Goal: Information Seeking & Learning: Learn about a topic

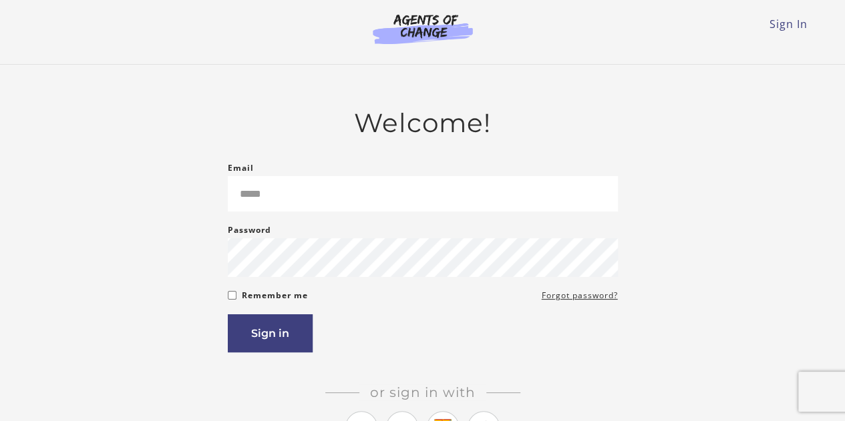
click at [414, 216] on form "Email Please enter a valid email address Password Password must be at least 8 c…" at bounding box center [423, 256] width 390 height 192
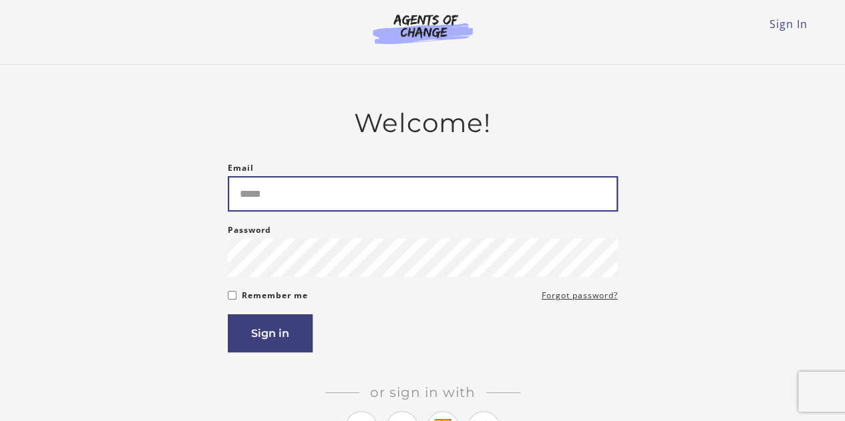
click at [405, 189] on input "Email" at bounding box center [423, 193] width 390 height 35
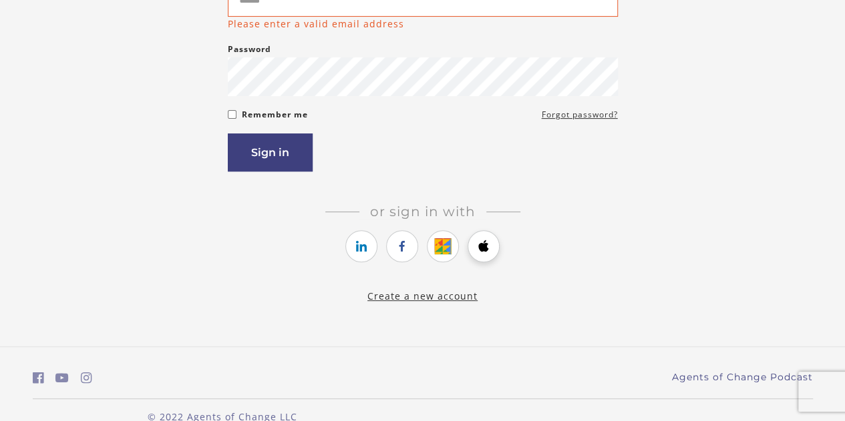
click at [485, 240] on link "https://courses.thinkific.com/users/auth/apple?ss%5Breferral%5D=&ss%5Buser_retu…" at bounding box center [484, 246] width 32 height 32
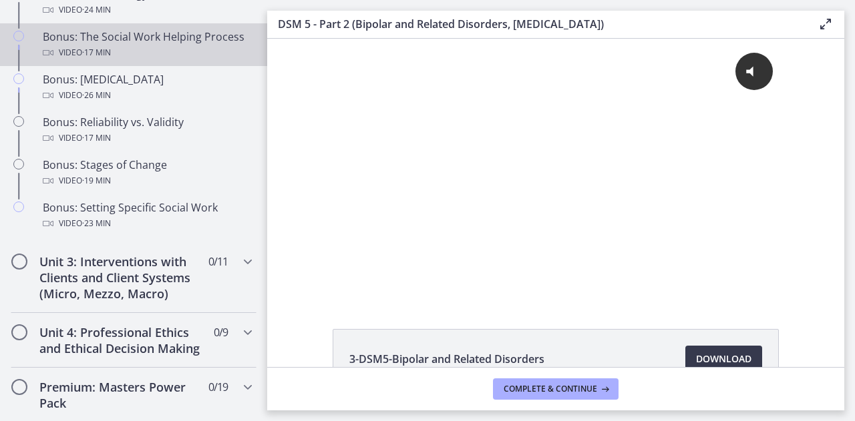
scroll to position [1093, 0]
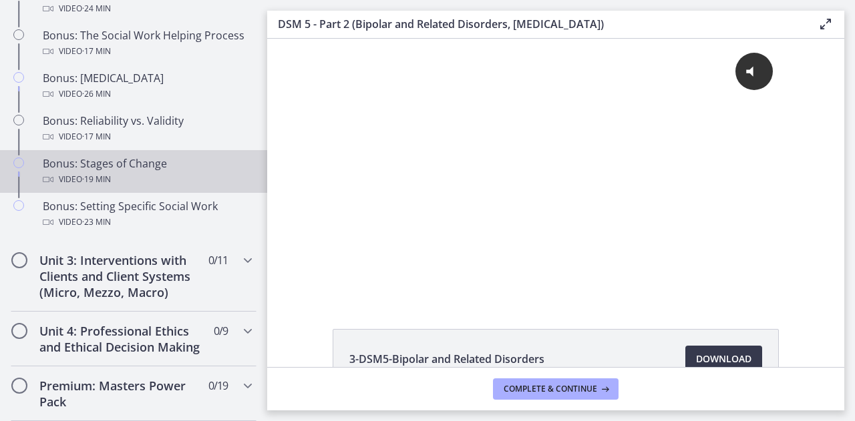
click at [167, 176] on div "Bonus: Stages of Change Video · 19 min" at bounding box center [147, 172] width 208 height 32
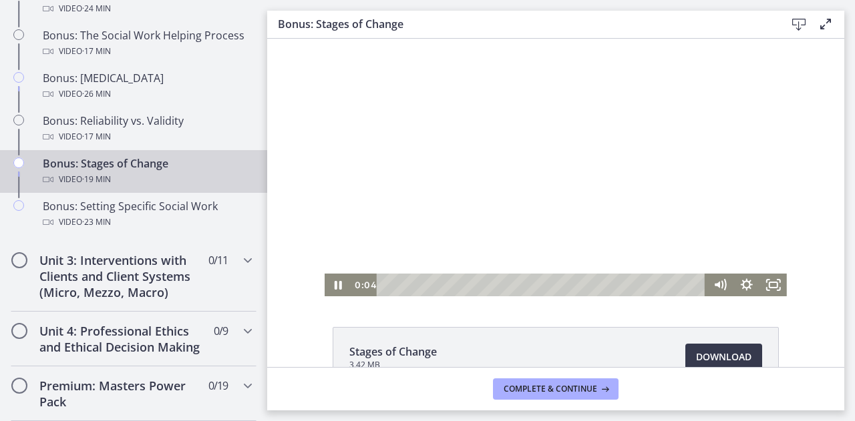
scroll to position [2, 0]
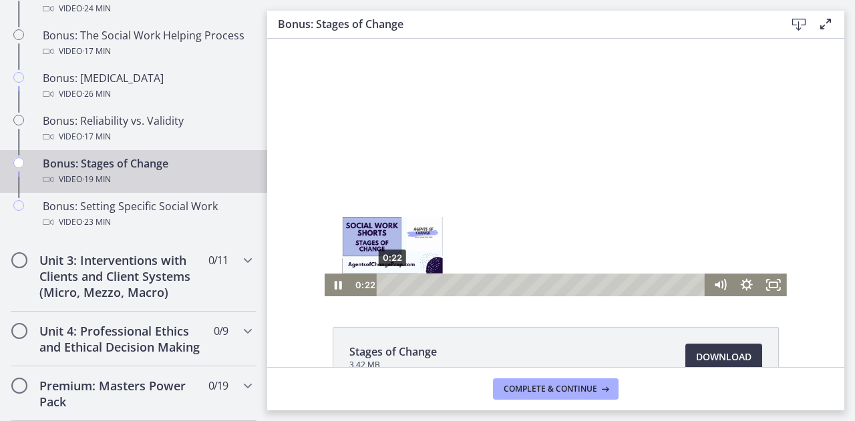
click at [387, 283] on div "0:22" at bounding box center [543, 285] width 313 height 23
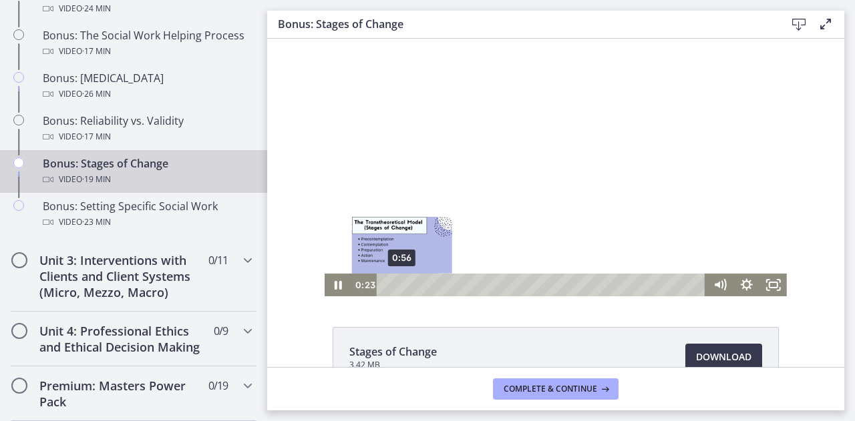
click at [397, 287] on div "0:56" at bounding box center [543, 285] width 313 height 23
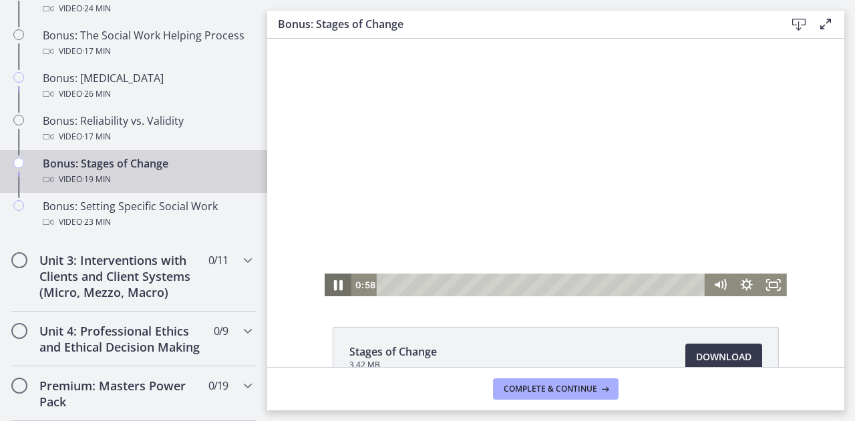
click at [338, 285] on icon "Pause" at bounding box center [338, 285] width 32 height 27
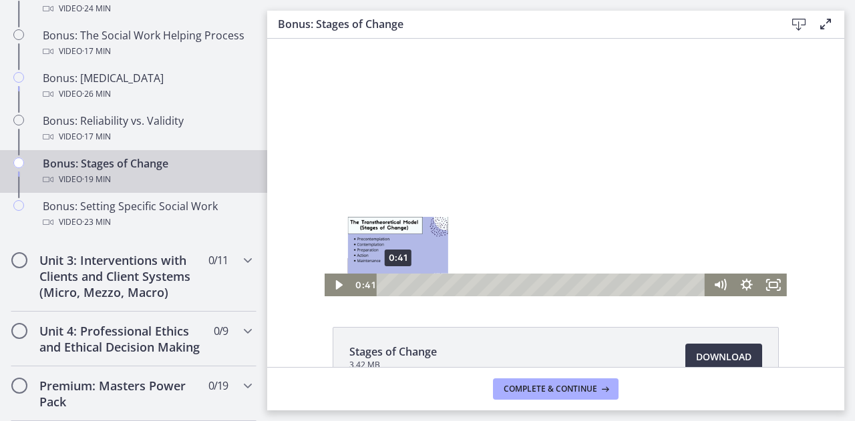
click at [393, 285] on div "0:41" at bounding box center [543, 285] width 313 height 23
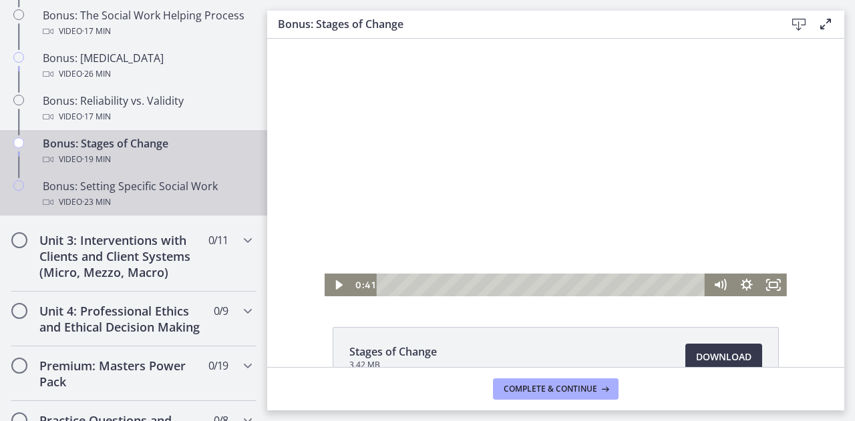
scroll to position [1108, 0]
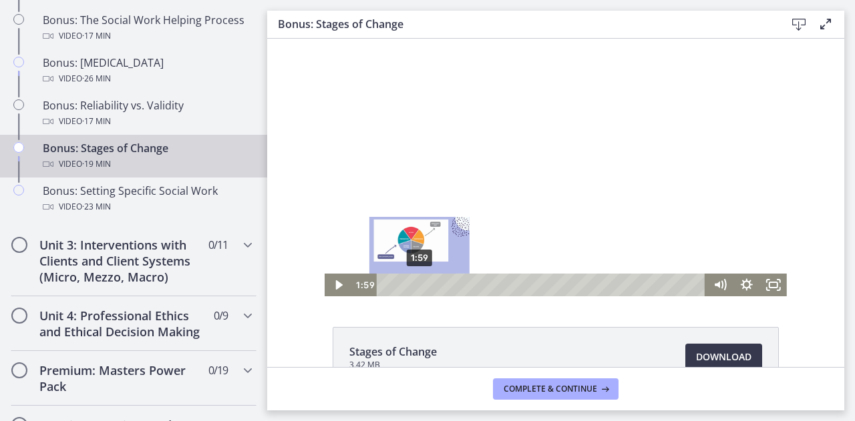
click at [414, 286] on div "1:59" at bounding box center [543, 285] width 313 height 23
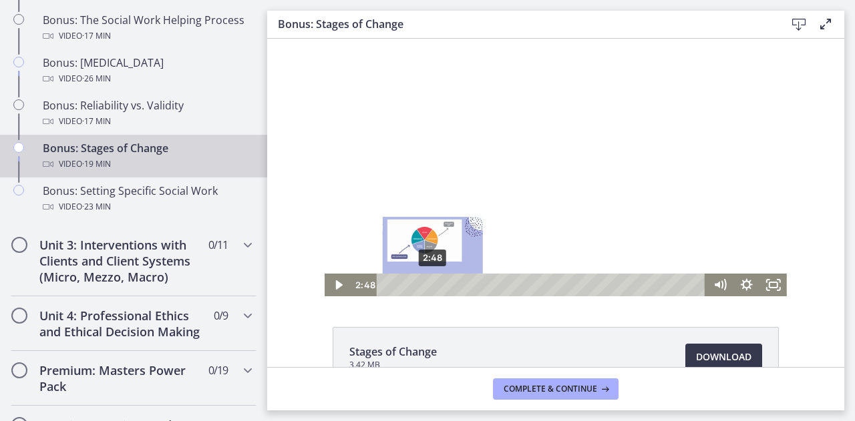
click at [427, 289] on div "2:48" at bounding box center [543, 285] width 313 height 23
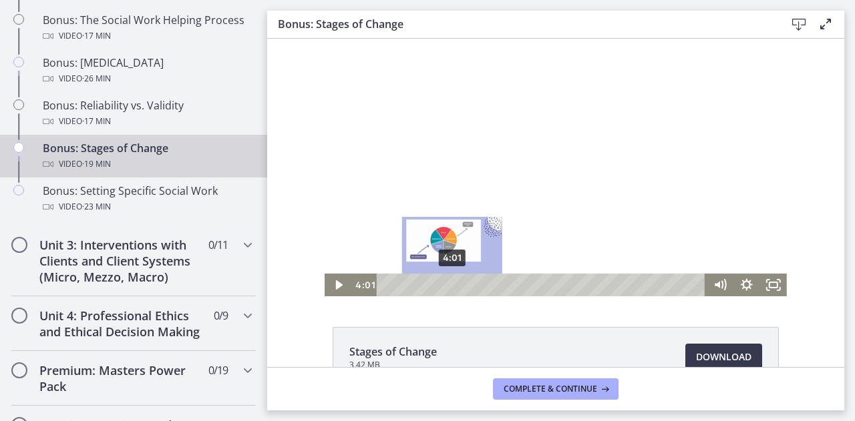
click at [447, 283] on div "4:01" at bounding box center [543, 285] width 313 height 23
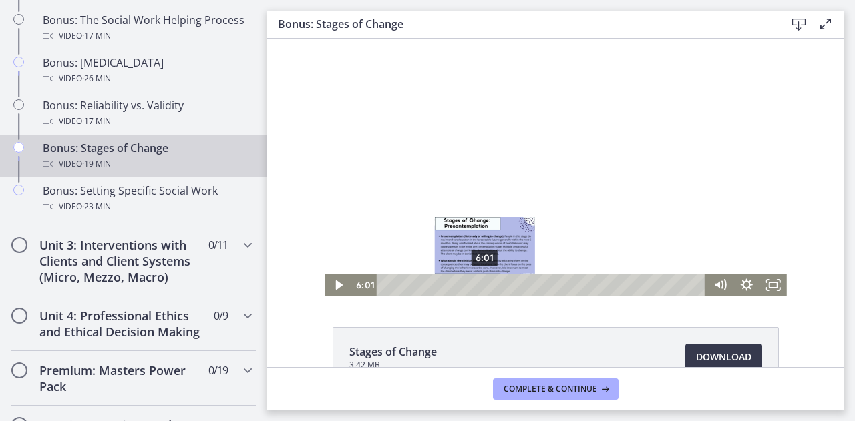
click at [480, 285] on div "6:01" at bounding box center [543, 285] width 313 height 23
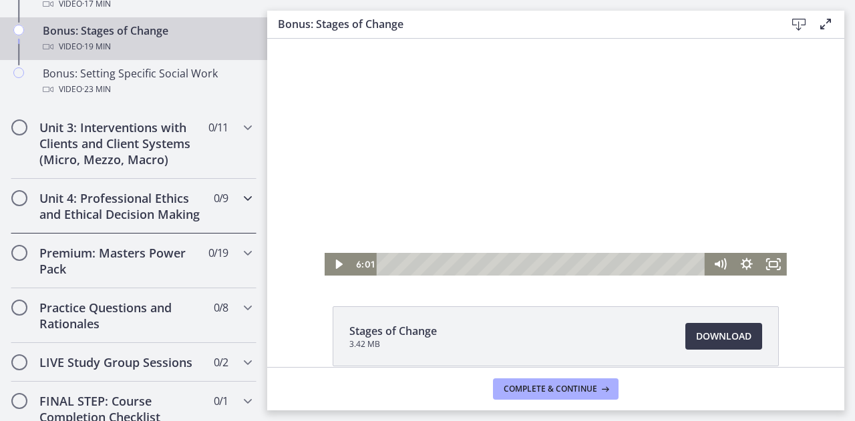
scroll to position [1226, 0]
click at [208, 260] on span "0 / 19 Completed" at bounding box center [217, 252] width 19 height 16
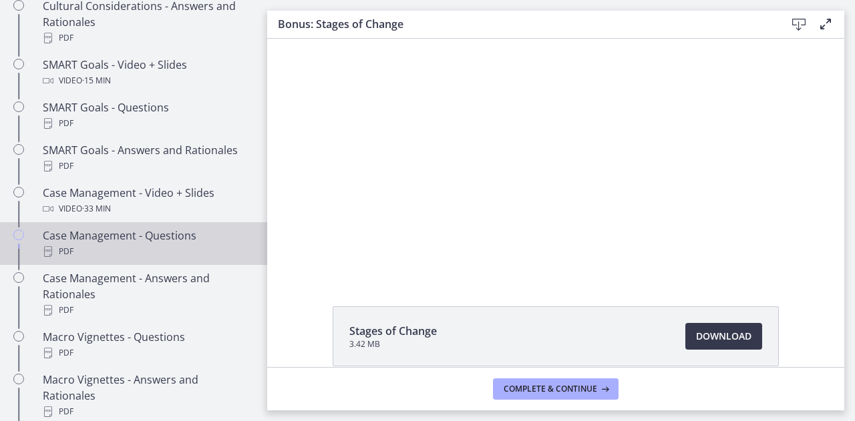
scroll to position [1128, 0]
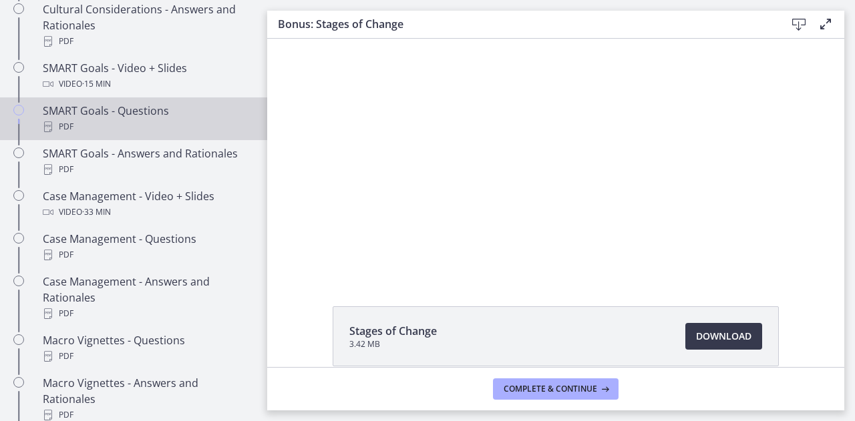
click at [153, 133] on div "PDF" at bounding box center [147, 127] width 208 height 16
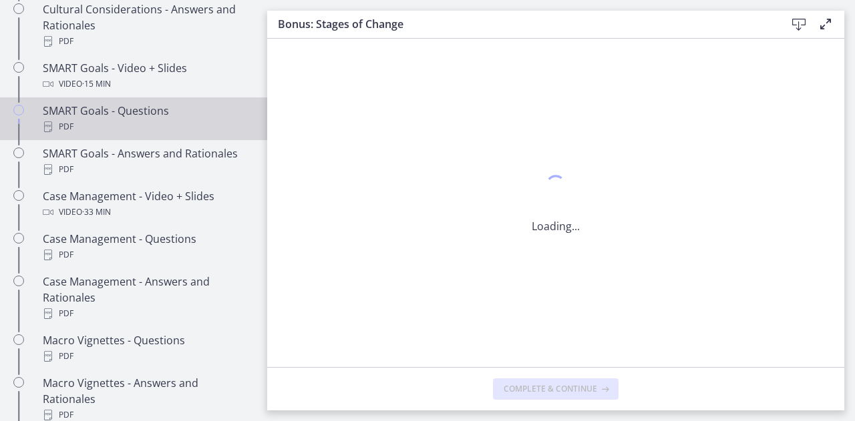
scroll to position [0, 0]
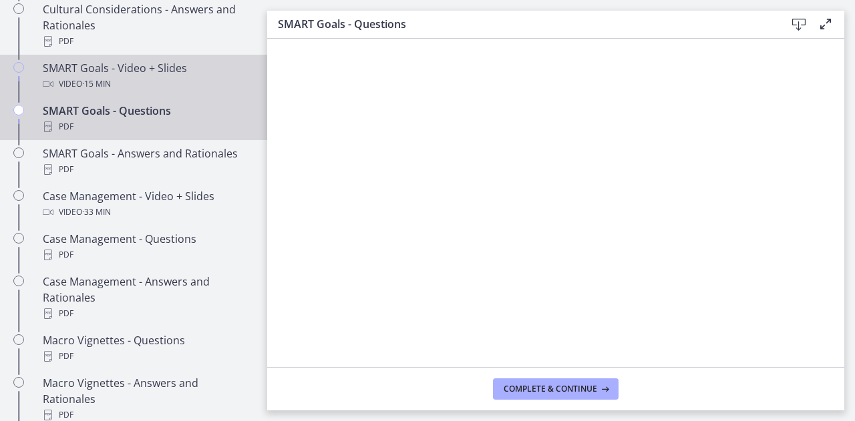
click at [162, 92] on div "Video · 15 min" at bounding box center [147, 84] width 208 height 16
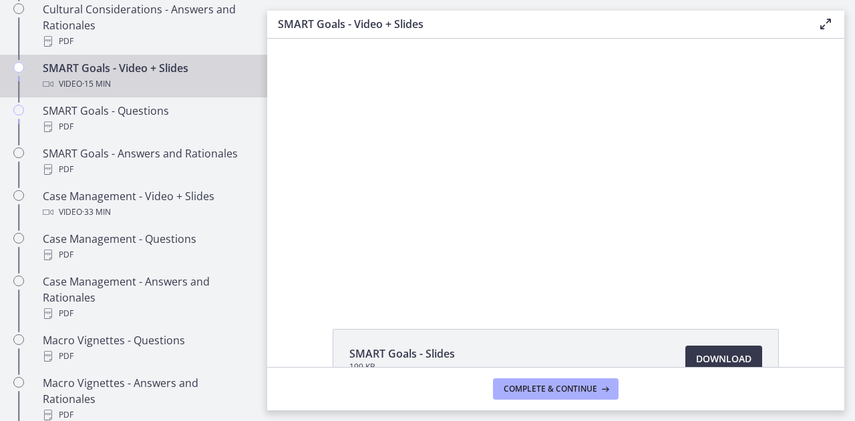
scroll to position [85, 0]
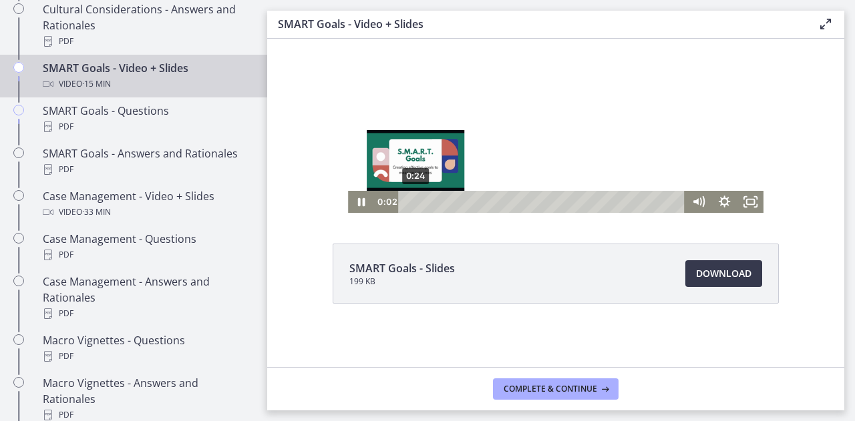
click at [410, 204] on div "0:24" at bounding box center [543, 202] width 271 height 22
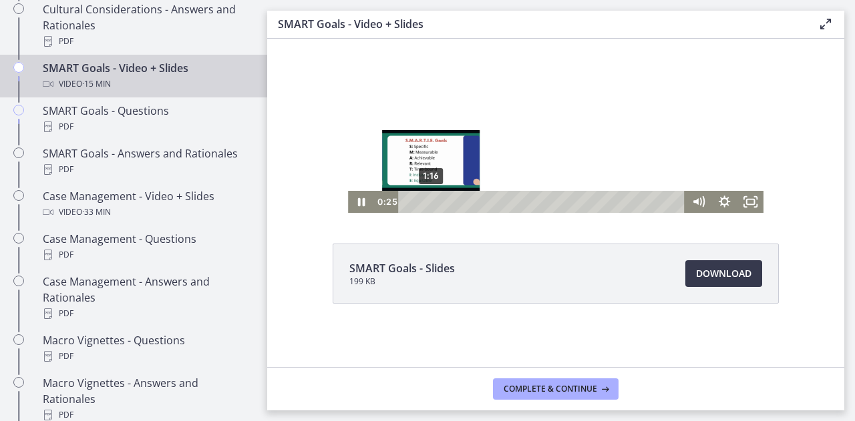
click at [426, 202] on div "1:16" at bounding box center [543, 202] width 271 height 22
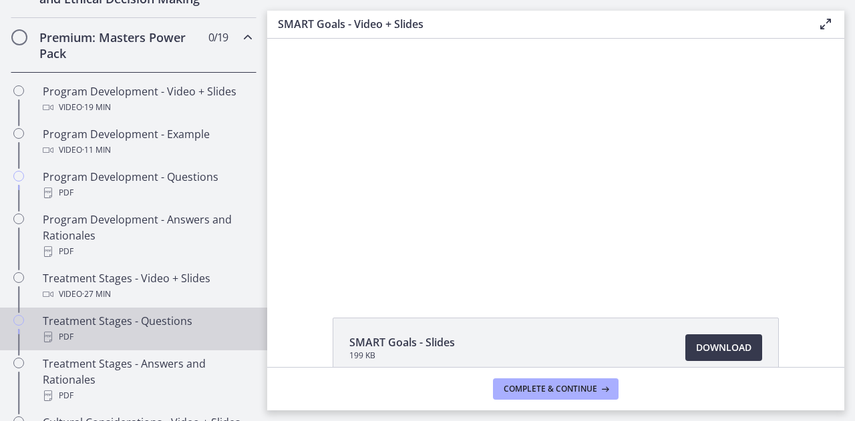
scroll to position [632, 0]
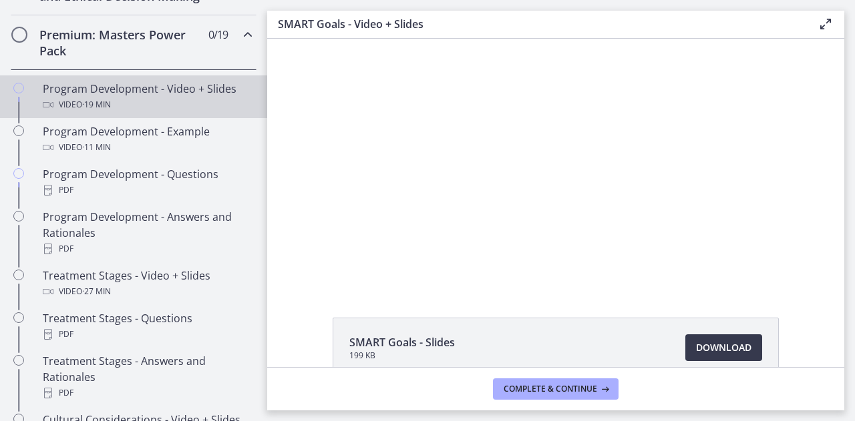
click at [159, 113] on div "Video · 19 min" at bounding box center [147, 105] width 208 height 16
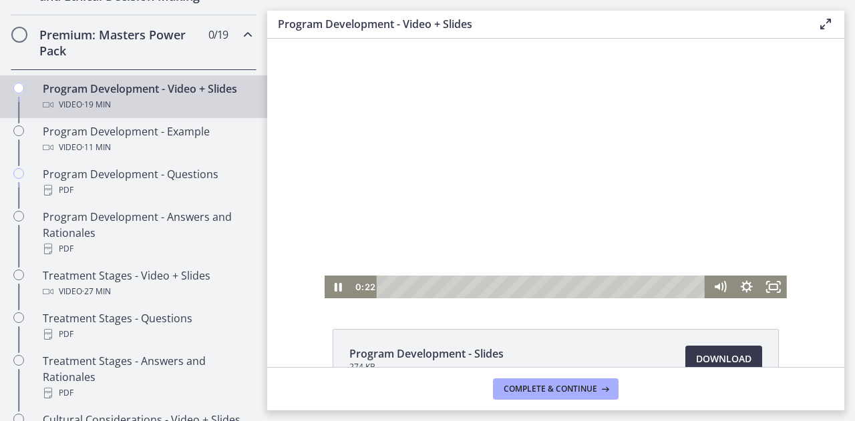
click at [387, 284] on div "Playbar" at bounding box center [543, 287] width 313 height 23
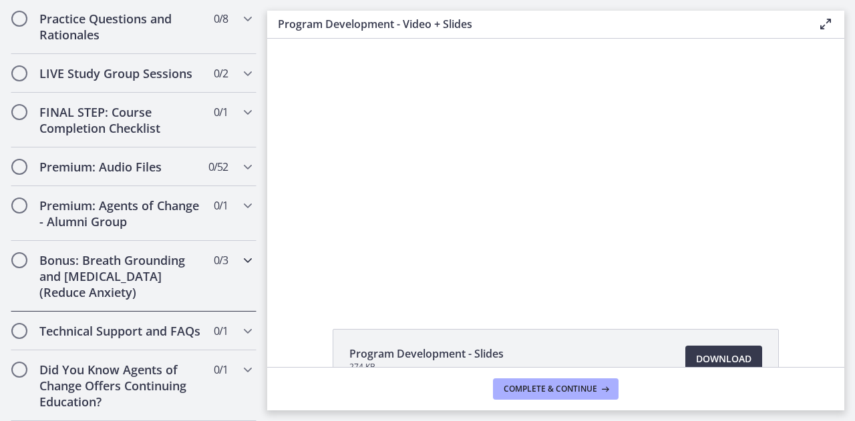
scroll to position [1630, 0]
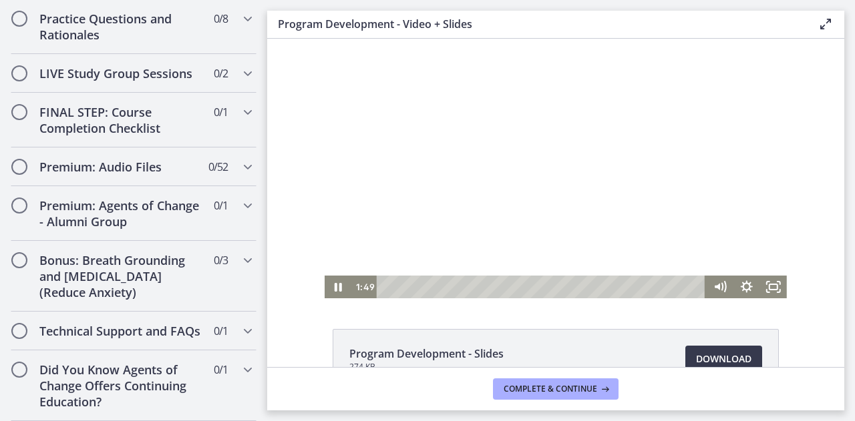
click at [478, 175] on div at bounding box center [556, 169] width 462 height 260
click at [337, 290] on icon "Play Video" at bounding box center [339, 287] width 32 height 27
click at [419, 204] on div at bounding box center [556, 169] width 462 height 260
click at [338, 290] on icon "Play Video" at bounding box center [339, 287] width 27 height 23
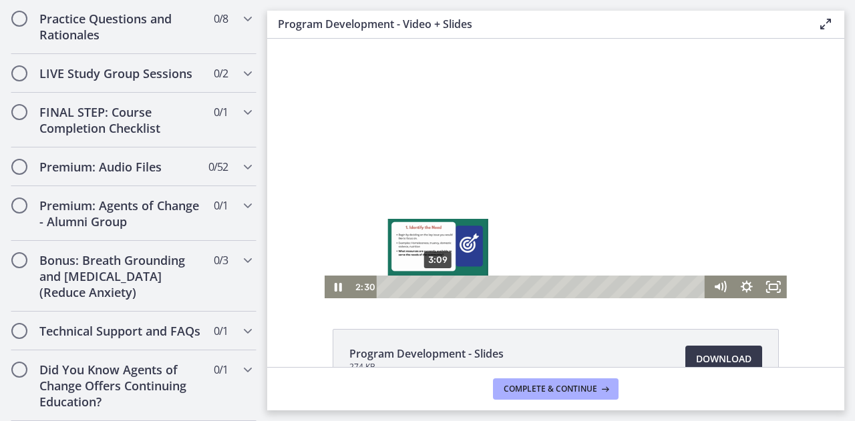
click at [433, 291] on div "3:09" at bounding box center [543, 287] width 313 height 23
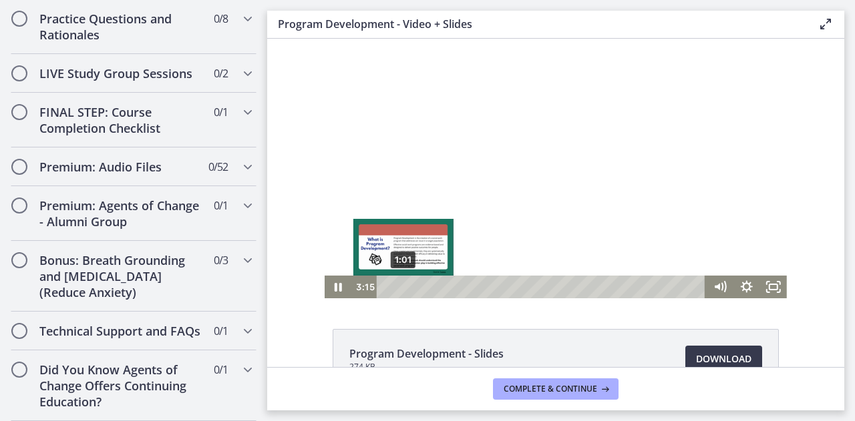
click at [398, 291] on div "1:01" at bounding box center [543, 287] width 313 height 23
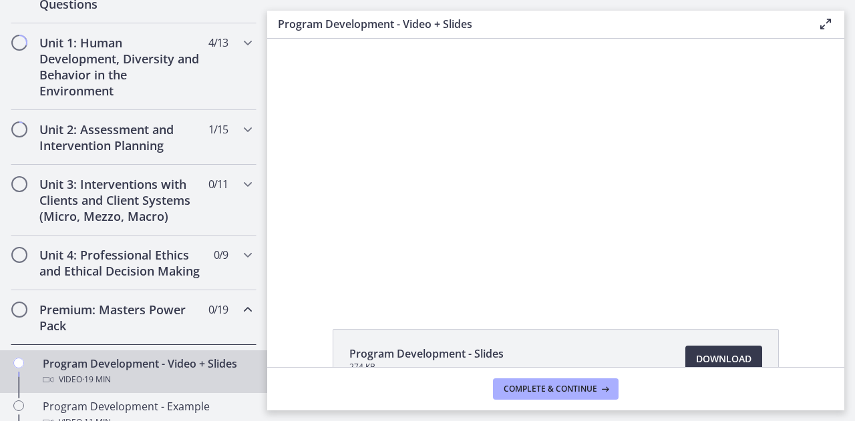
scroll to position [361, 0]
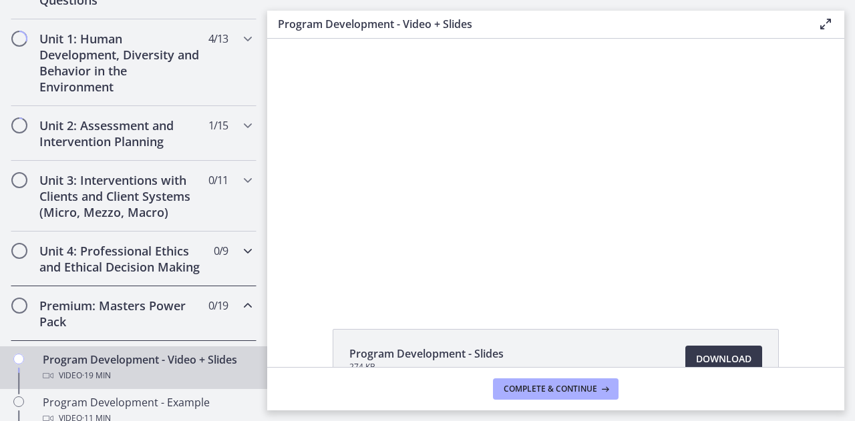
click at [198, 243] on div "Unit 4: Professional Ethics and Ethical Decision Making 0 / 9 Completed" at bounding box center [134, 259] width 246 height 55
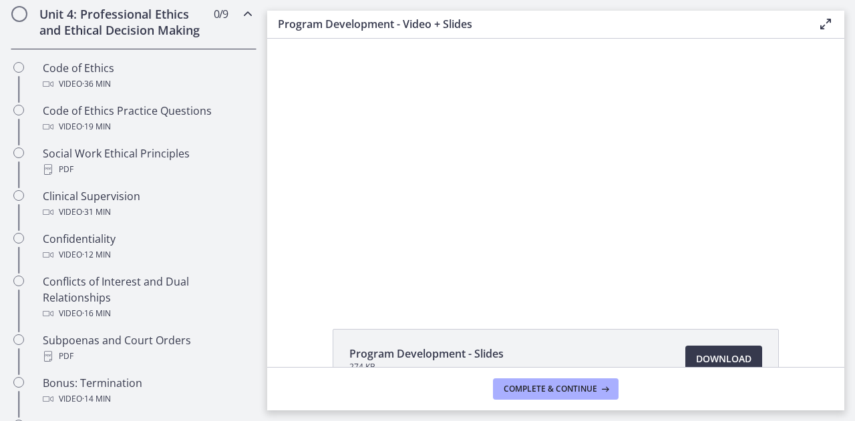
scroll to position [598, 0]
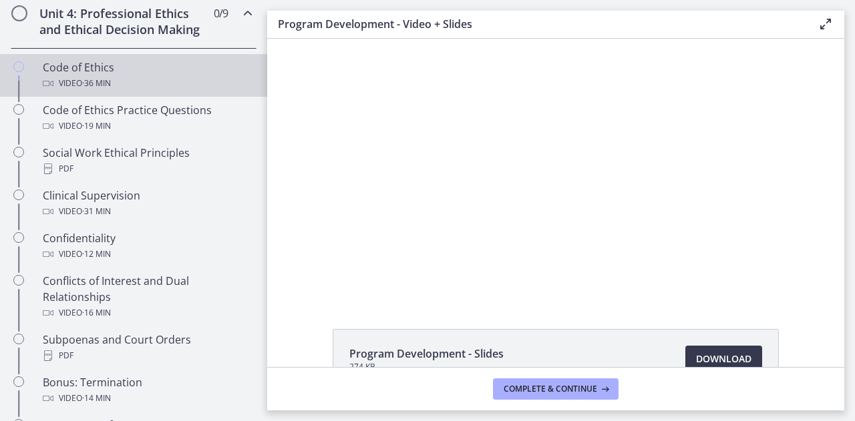
click at [136, 82] on div "Code of Ethics Video · 36 min" at bounding box center [147, 75] width 208 height 32
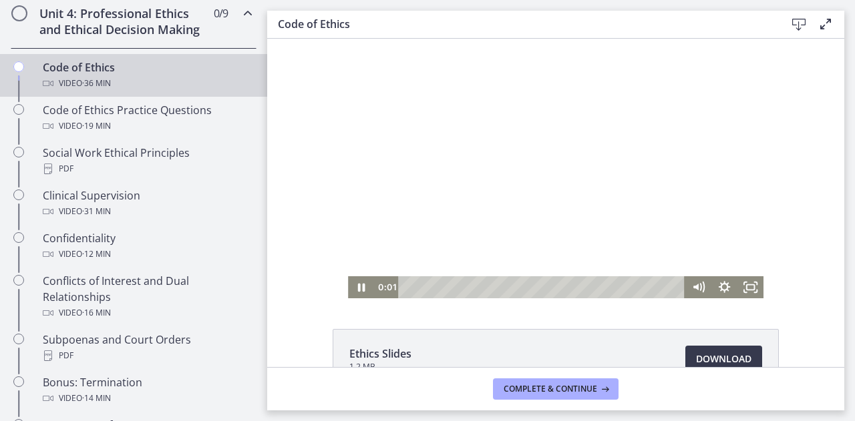
scroll to position [17, 0]
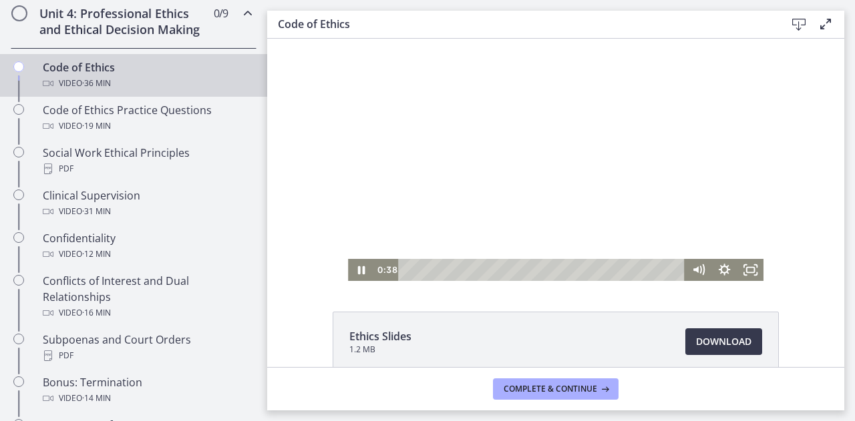
click at [408, 269] on div "Playbar" at bounding box center [543, 270] width 271 height 22
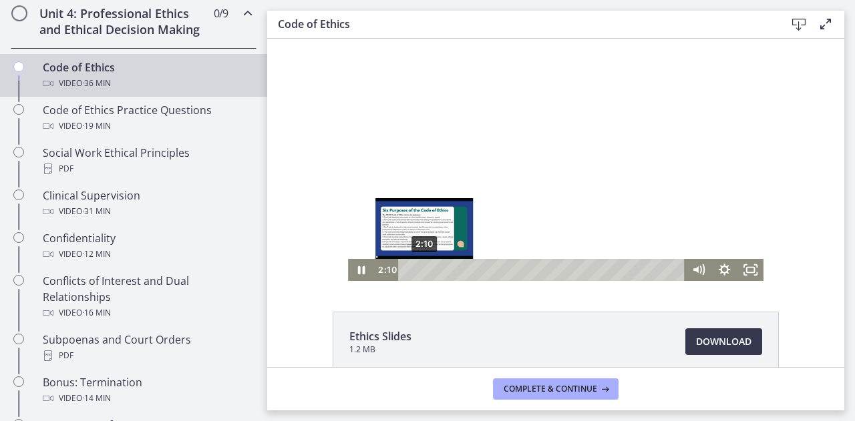
click at [419, 269] on div "2:10" at bounding box center [543, 270] width 271 height 22
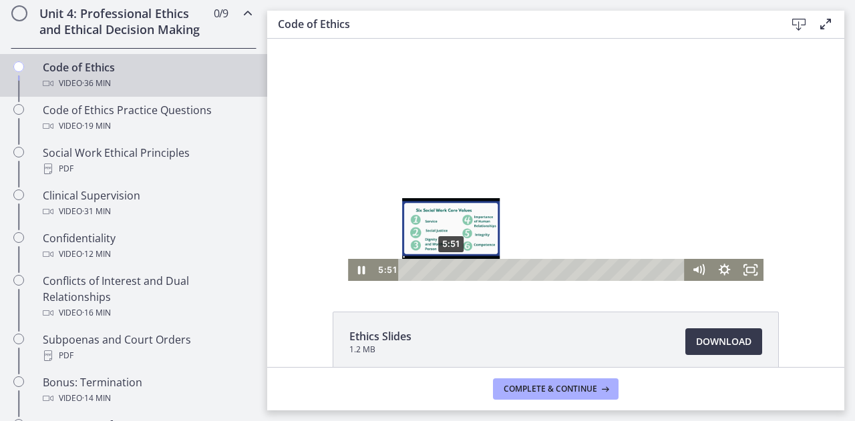
click at [446, 272] on div "5:51" at bounding box center [543, 270] width 271 height 22
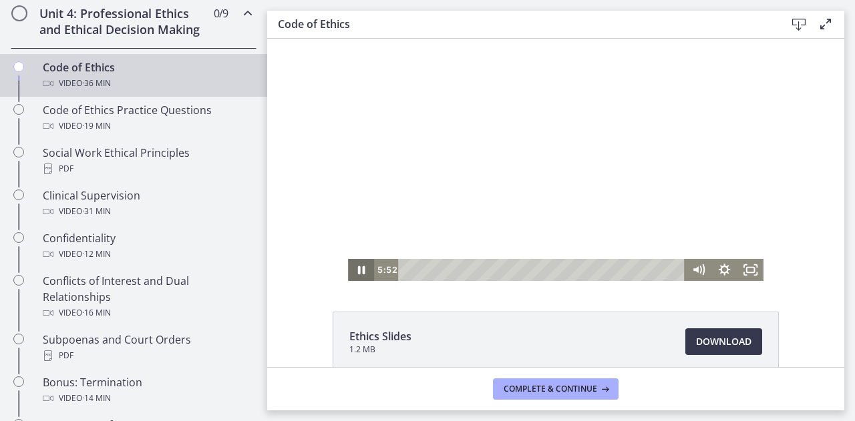
click at [357, 268] on icon "Pause" at bounding box center [361, 270] width 26 height 22
click at [348, 259] on button "Play Video" at bounding box center [361, 270] width 26 height 22
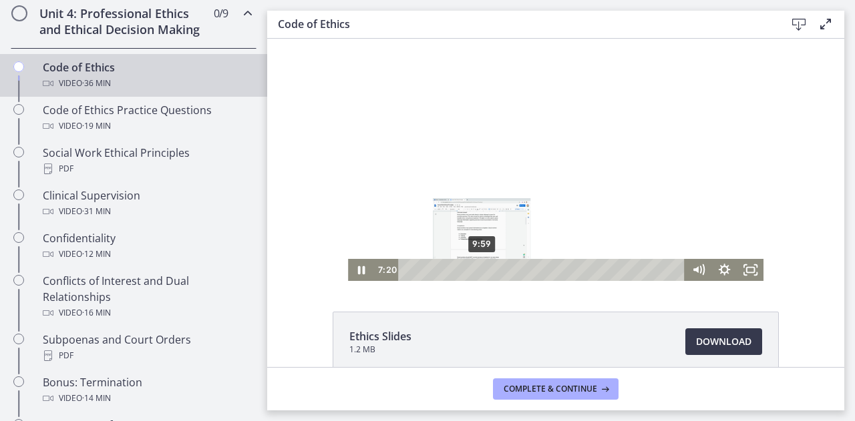
click at [477, 270] on div "9:59" at bounding box center [543, 270] width 271 height 22
click at [505, 271] on div "13:45" at bounding box center [543, 270] width 271 height 22
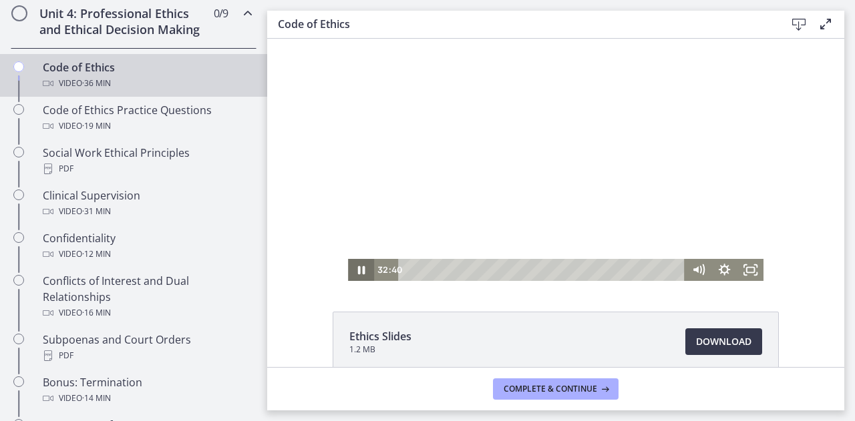
click at [349, 268] on icon "Pause" at bounding box center [361, 270] width 26 height 22
